Goal: Task Accomplishment & Management: Manage account settings

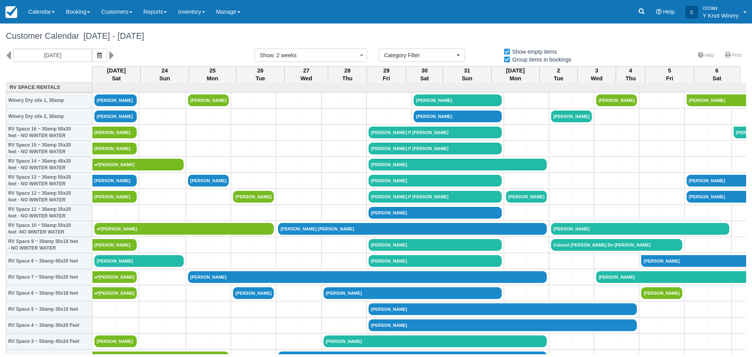
select select
click at [42, 12] on link "Calendar" at bounding box center [42, 12] width 38 height 24
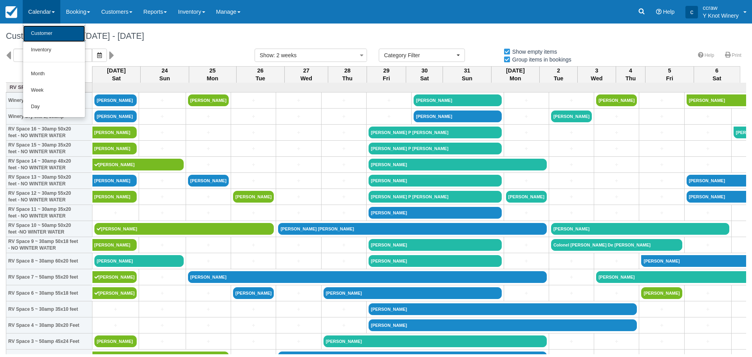
click at [38, 35] on link "Customer" at bounding box center [54, 33] width 62 height 16
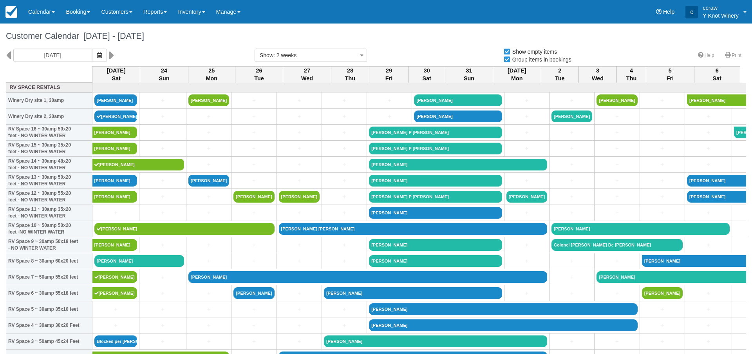
select select
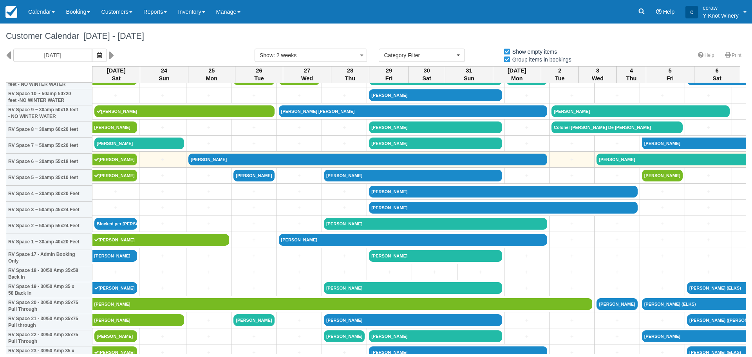
scroll to position [157, 0]
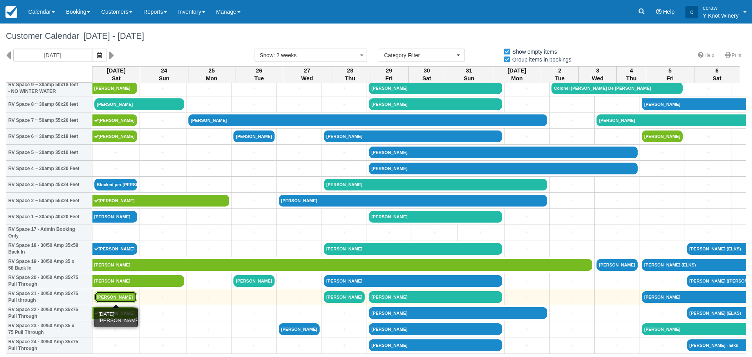
click at [103, 296] on link "[PERSON_NAME]" at bounding box center [115, 297] width 43 height 12
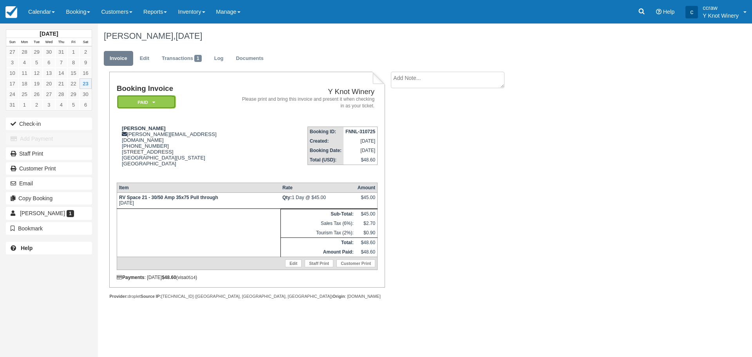
click at [148, 106] on em "Paid" at bounding box center [146, 102] width 59 height 14
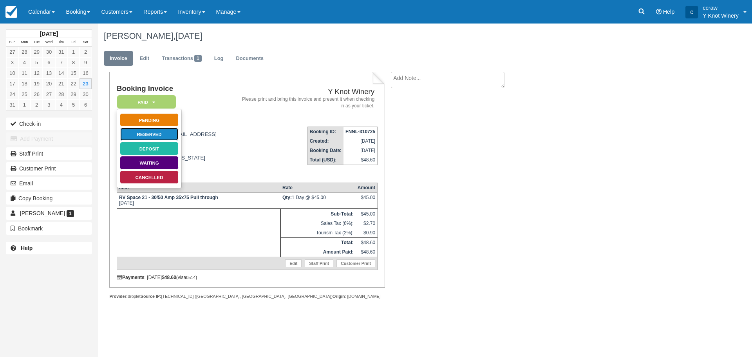
click at [147, 134] on link "Reserved" at bounding box center [149, 134] width 59 height 14
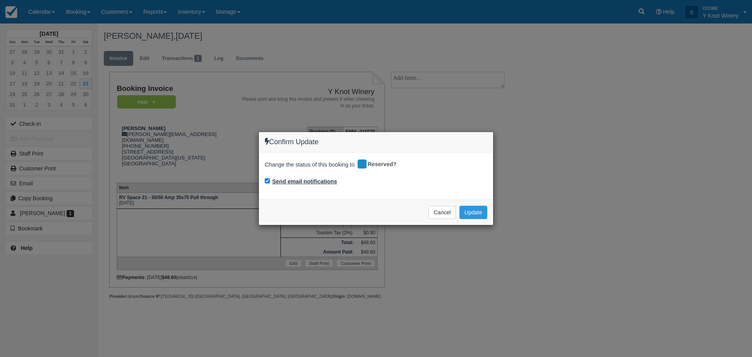
click at [301, 181] on label "Send email notifications" at bounding box center [304, 181] width 65 height 8
click at [270, 181] on input "Send email notifications" at bounding box center [267, 180] width 5 height 5
checkbox input "false"
click at [472, 213] on button "Update" at bounding box center [474, 212] width 28 height 13
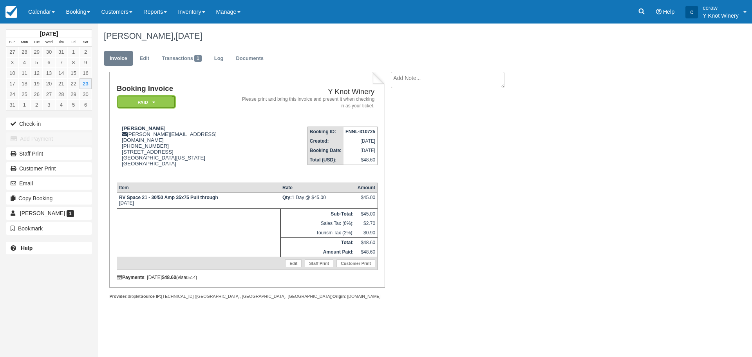
click at [162, 103] on em "Paid" at bounding box center [146, 102] width 59 height 14
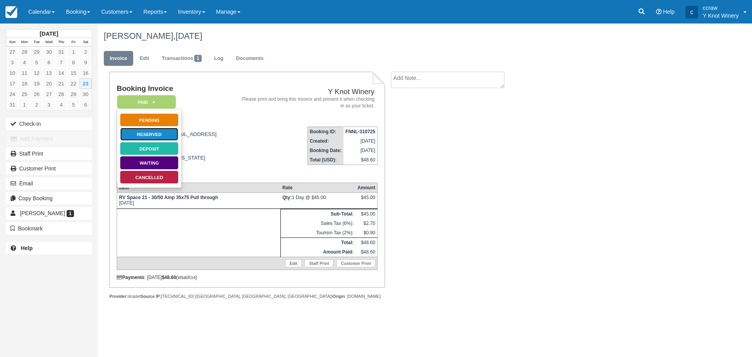
click at [154, 136] on link "Reserved" at bounding box center [149, 134] width 59 height 14
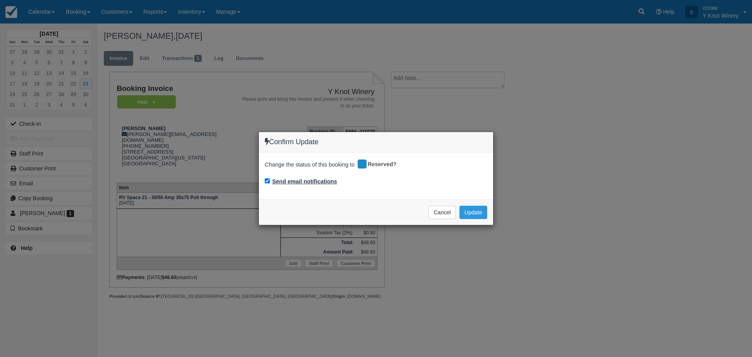
click at [307, 181] on label "Send email notifications" at bounding box center [304, 181] width 65 height 8
click at [270, 181] on input "Send email notifications" at bounding box center [267, 180] width 5 height 5
checkbox input "false"
click at [475, 212] on button "Update" at bounding box center [474, 212] width 28 height 13
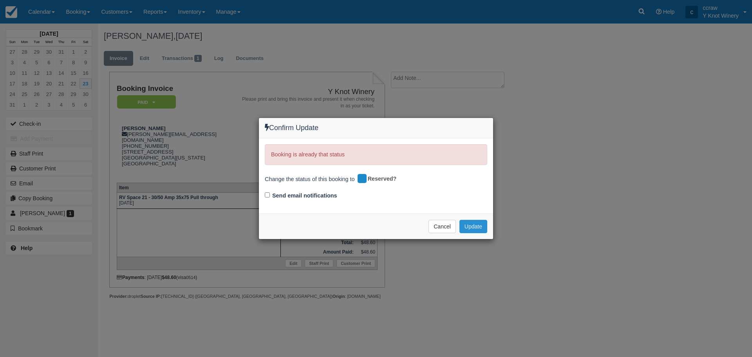
click at [469, 228] on button "Update" at bounding box center [474, 226] width 28 height 13
click at [433, 227] on button "Cancel" at bounding box center [442, 226] width 27 height 13
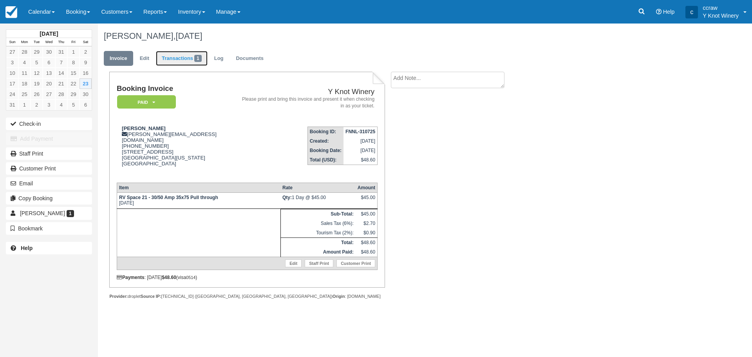
click at [185, 58] on link "Transactions 1" at bounding box center [182, 58] width 52 height 15
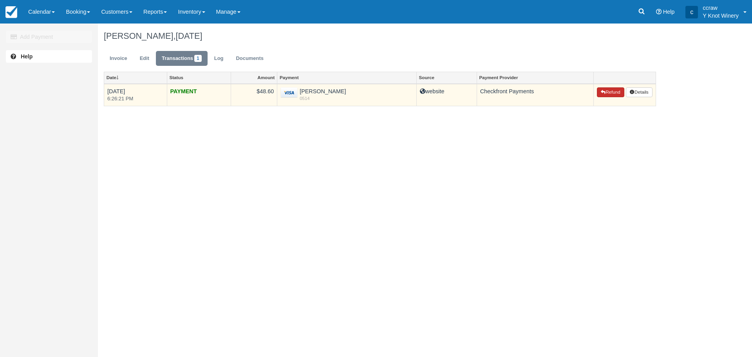
click at [601, 92] on icon "button" at bounding box center [603, 92] width 5 height 5
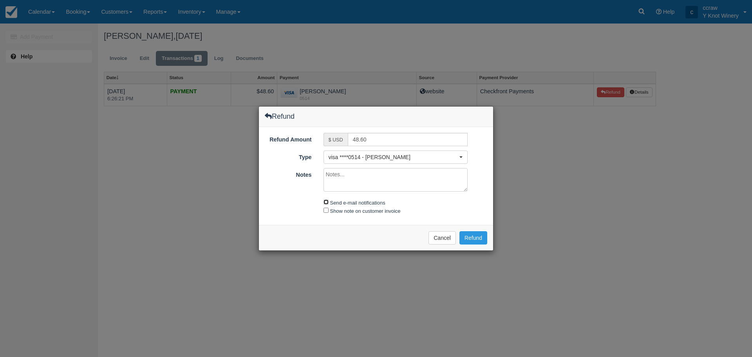
click at [328, 201] on input "Send e-mail notifications" at bounding box center [326, 201] width 5 height 5
checkbox input "true"
click at [326, 212] on input "Show note on customer invoice" at bounding box center [326, 210] width 5 height 5
checkbox input "true"
click at [346, 174] on textarea "Notes" at bounding box center [396, 180] width 145 height 24
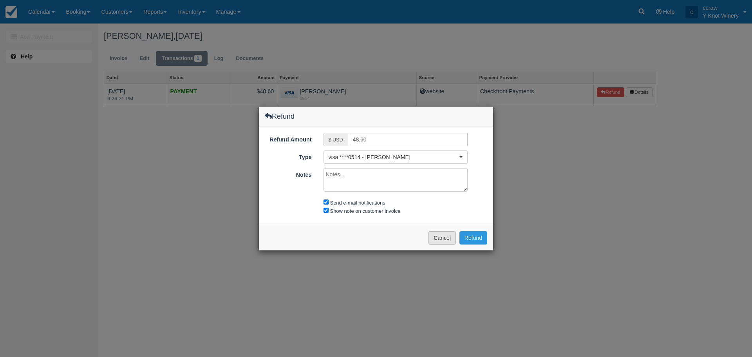
click at [450, 241] on button "Cancel" at bounding box center [442, 237] width 27 height 13
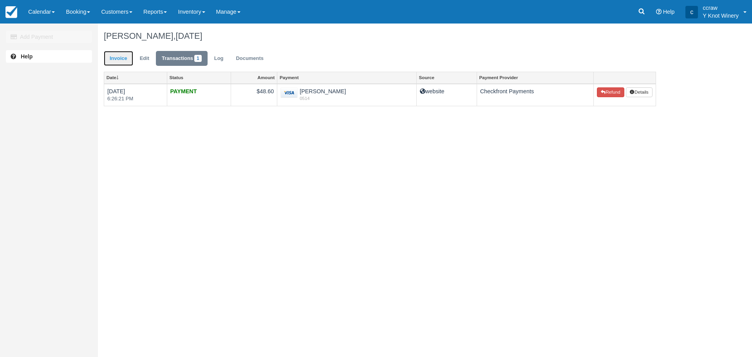
click at [115, 60] on link "Invoice" at bounding box center [118, 58] width 29 height 15
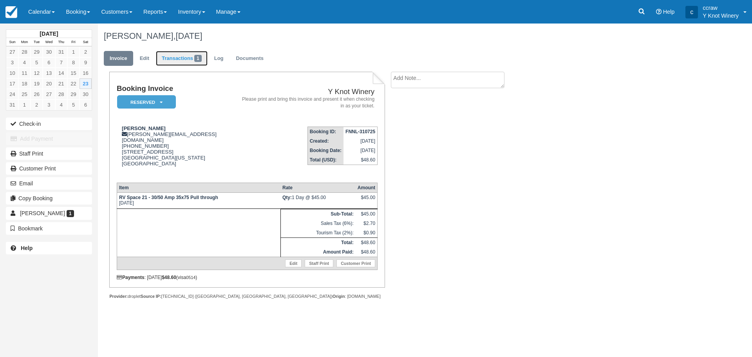
click at [178, 61] on link "Transactions 1" at bounding box center [182, 58] width 52 height 15
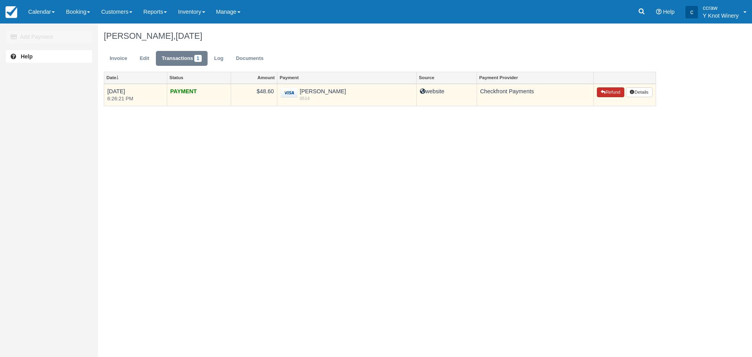
click at [608, 90] on button "Refund" at bounding box center [610, 92] width 27 height 10
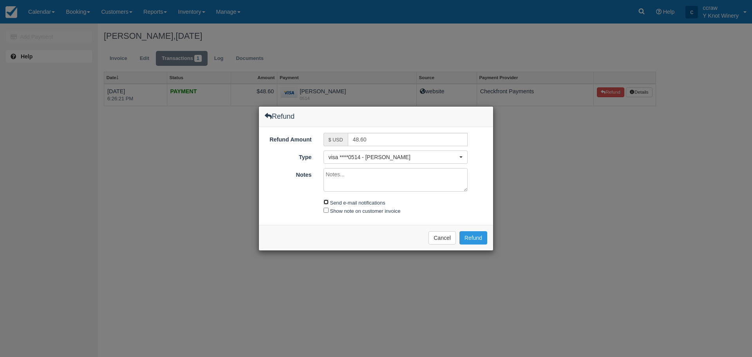
click at [326, 201] on input "Send e-mail notifications" at bounding box center [326, 201] width 5 height 5
checkbox input "true"
click at [325, 212] on input "Show note on customer invoice" at bounding box center [326, 210] width 5 height 5
checkbox input "true"
click at [344, 170] on textarea "Notes" at bounding box center [396, 180] width 145 height 24
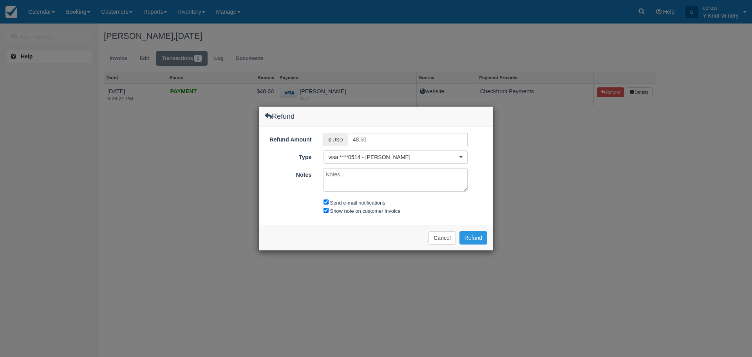
type textarea "N"
type textarea "Asked guest to change sites because of issues with another guest in another sit…"
click at [326, 209] on input "Show note on customer invoice" at bounding box center [326, 210] width 5 height 5
checkbox input "false"
click at [471, 237] on button "Refund" at bounding box center [474, 237] width 28 height 13
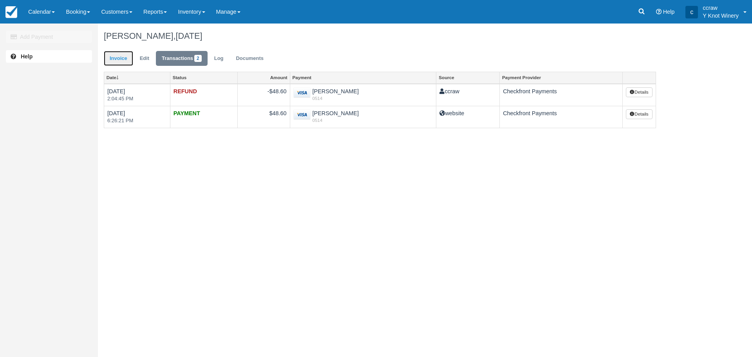
click at [127, 62] on link "Invoice" at bounding box center [118, 58] width 29 height 15
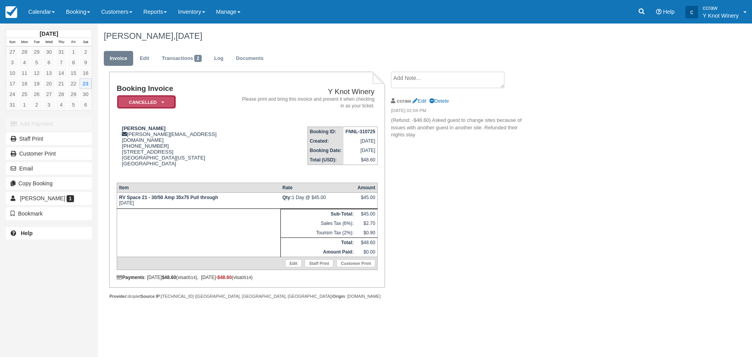
click at [132, 102] on em "Cancelled" at bounding box center [146, 102] width 59 height 14
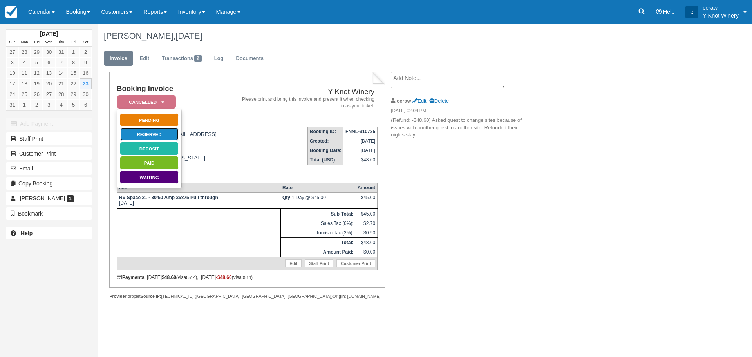
click at [138, 135] on link "Reserved" at bounding box center [149, 134] width 59 height 14
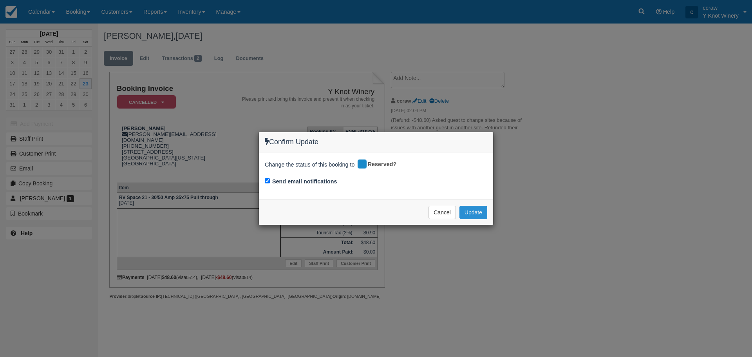
click at [472, 215] on button "Update" at bounding box center [474, 212] width 28 height 13
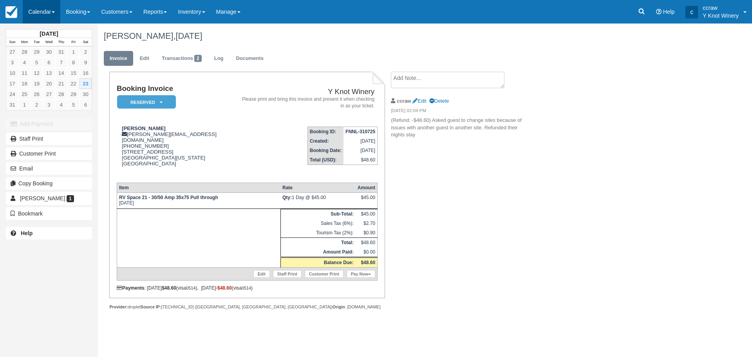
click at [31, 15] on link "Calendar" at bounding box center [42, 12] width 38 height 24
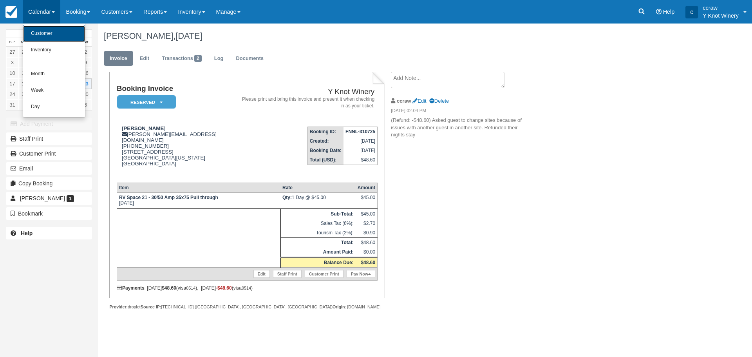
click at [34, 30] on link "Customer" at bounding box center [54, 33] width 62 height 16
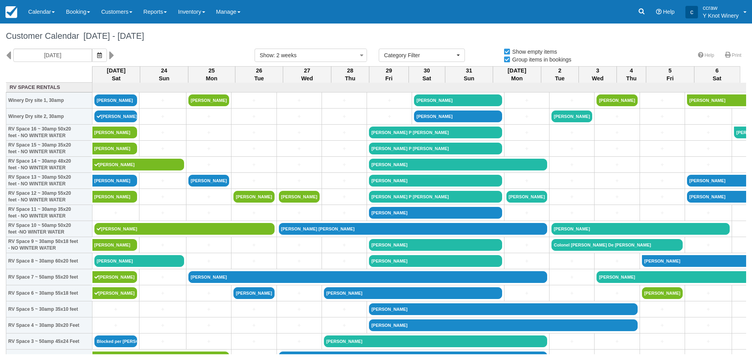
select select
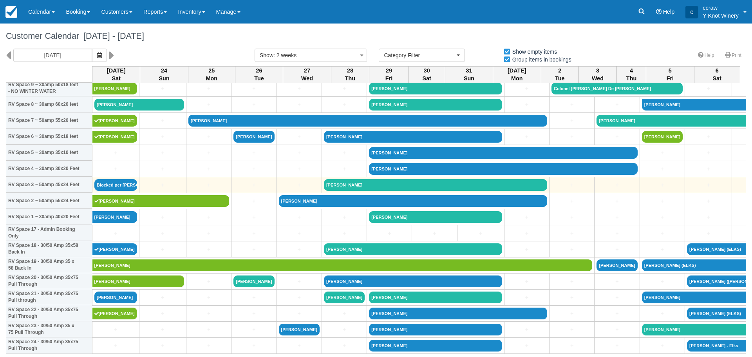
scroll to position [157, 0]
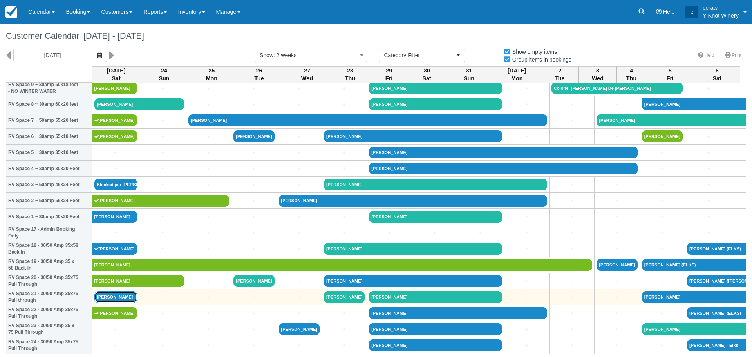
click at [109, 296] on link "[PERSON_NAME]" at bounding box center [115, 297] width 43 height 12
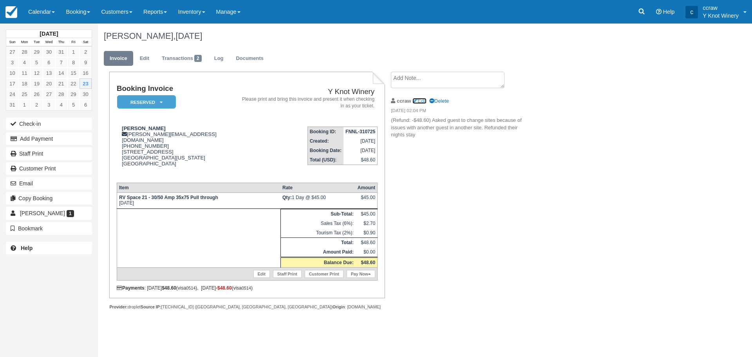
click at [425, 101] on link "Edit" at bounding box center [420, 101] width 14 height 6
type textarea "(Refund: -$48.60) Asked guest to change sites because of issues with another gu…"
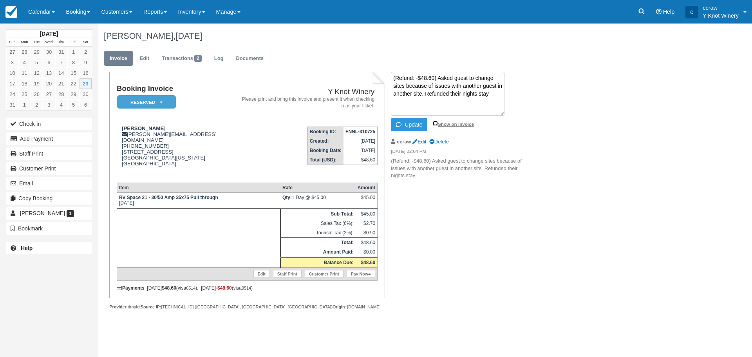
click at [433, 123] on input "Show on invoice" at bounding box center [435, 123] width 5 height 5
checkbox input "true"
click at [410, 128] on button "Update" at bounding box center [409, 124] width 36 height 13
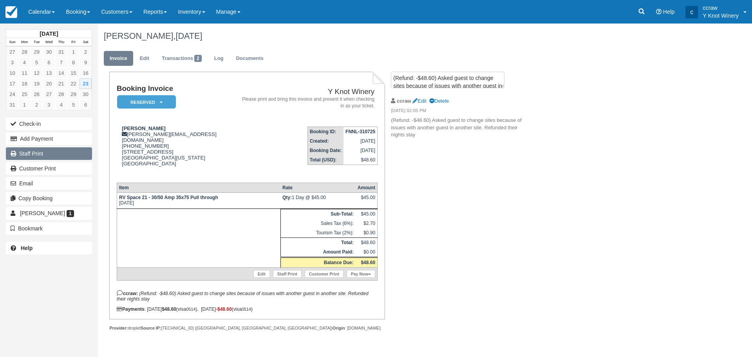
click at [47, 153] on link "Staff Print" at bounding box center [49, 153] width 86 height 13
click at [33, 14] on link "Calendar" at bounding box center [42, 12] width 38 height 24
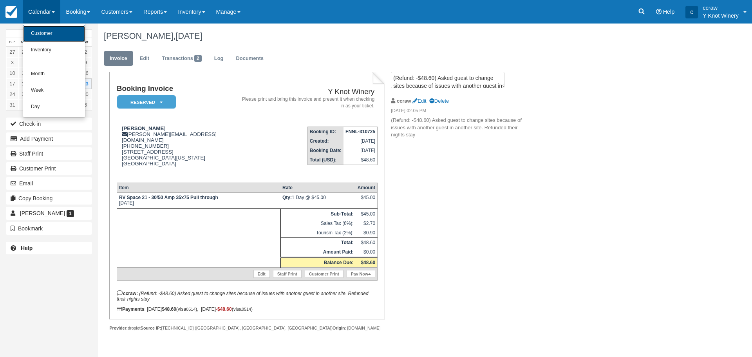
click at [34, 32] on link "Customer" at bounding box center [54, 33] width 62 height 16
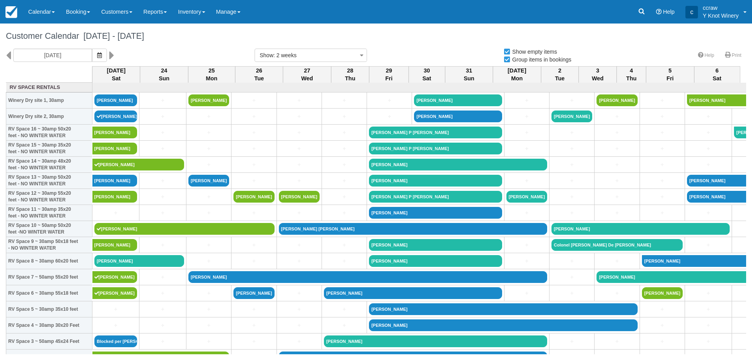
select select
click at [50, 14] on link "Calendar" at bounding box center [42, 12] width 38 height 24
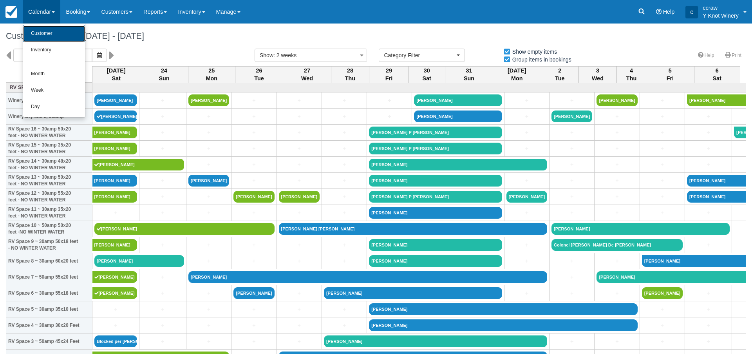
click at [49, 27] on link "Customer" at bounding box center [54, 33] width 62 height 16
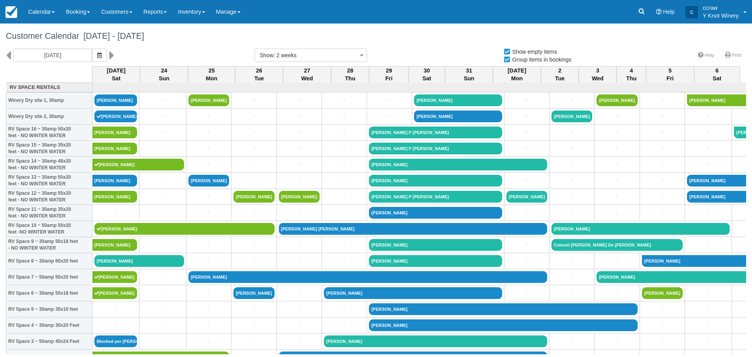
select select
click at [100, 56] on button "button" at bounding box center [99, 55] width 15 height 13
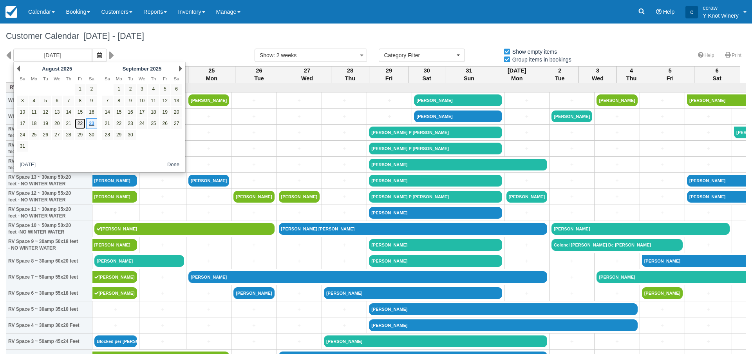
click at [79, 123] on link "22" at bounding box center [80, 123] width 11 height 11
type input "08/22/25"
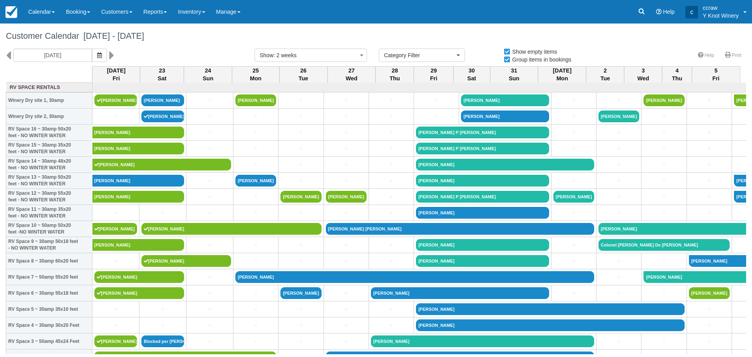
select select
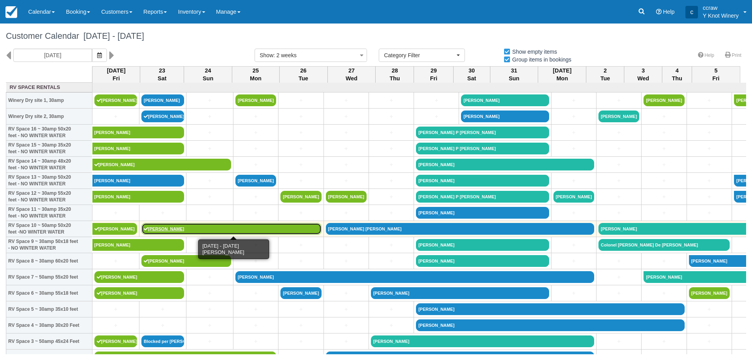
click at [164, 226] on link "[PERSON_NAME]" at bounding box center [231, 229] width 180 height 12
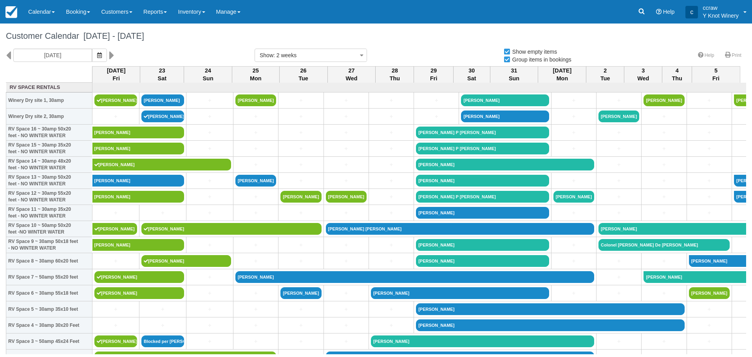
select select
